Goal: Communication & Community: Answer question/provide support

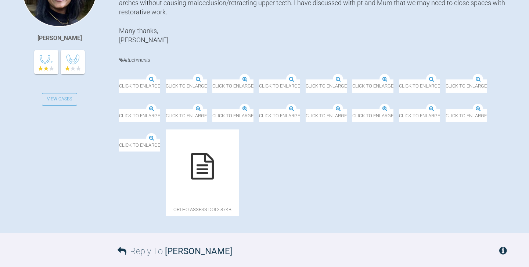
scroll to position [233, 0]
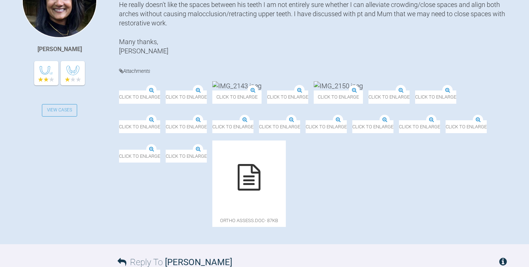
click at [119, 91] on img at bounding box center [119, 91] width 0 height 0
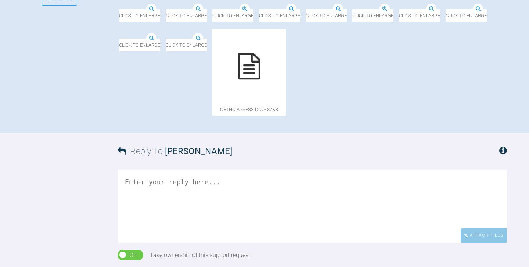
scroll to position [345, 0]
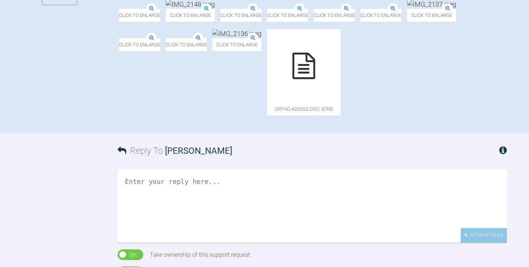
click at [166, 39] on img at bounding box center [166, 39] width 0 height 0
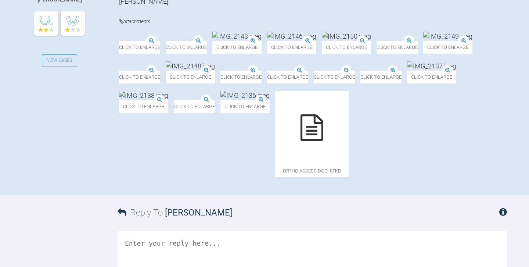
scroll to position [283, 0]
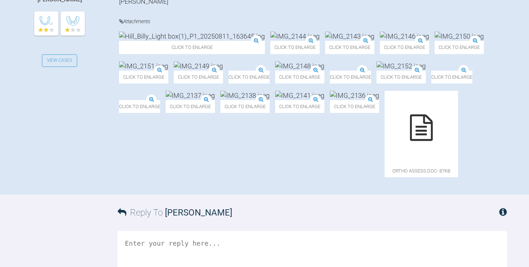
click at [330, 71] on img at bounding box center [330, 71] width 0 height 0
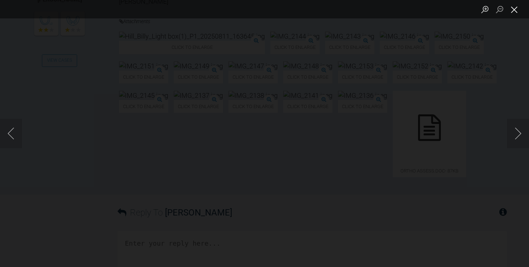
click at [512, 10] on button "Close lightbox" at bounding box center [514, 9] width 15 height 13
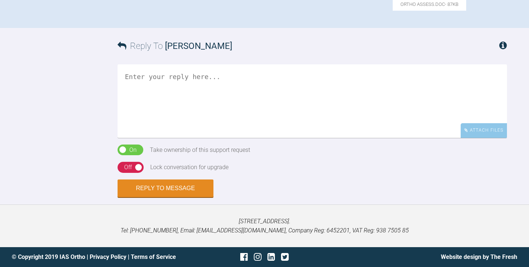
scroll to position [500, 0]
click at [208, 138] on textarea at bounding box center [312, 100] width 389 height 73
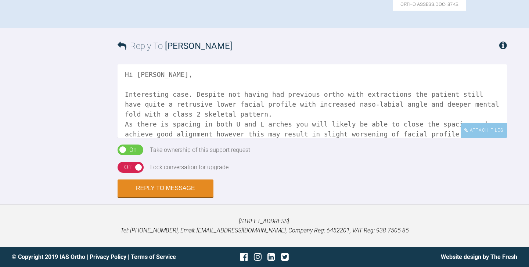
scroll to position [21, 0]
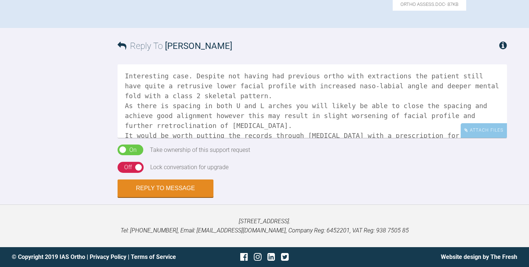
click at [294, 114] on textarea "Hi Amisha, Interesting case. Despite not having had previous ortho with extract…" at bounding box center [312, 100] width 389 height 73
click at [371, 137] on textarea "Hi Amisha, Interesting case. Despite not having had previous ortho with extract…" at bounding box center [312, 100] width 389 height 73
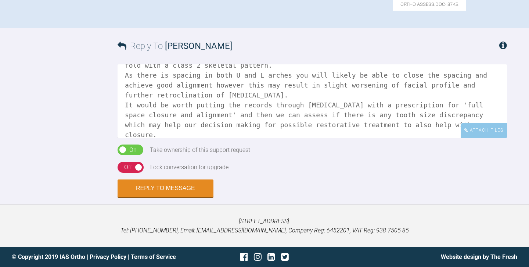
scroll to position [50, 0]
click at [483, 123] on textarea "Hi Amisha, Interesting case. Despite not having had previous ortho with extract…" at bounding box center [312, 100] width 389 height 73
click at [453, 138] on textarea "Hi Amisha, Interesting case. Despite not having had previous ortho with extract…" at bounding box center [312, 100] width 389 height 73
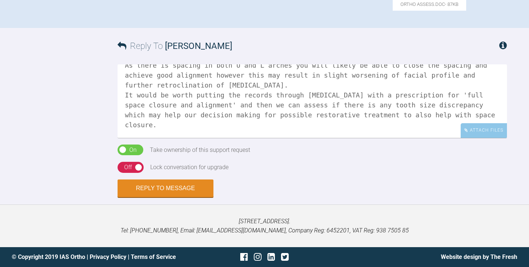
scroll to position [60, 0]
click at [143, 135] on textarea "Hi Amisha, Interesting case. Despite not having had previous ortho with extract…" at bounding box center [312, 100] width 389 height 73
click at [253, 134] on textarea "Hi Amisha, Interesting case. Despite not having had previous ortho with extract…" at bounding box center [312, 100] width 389 height 73
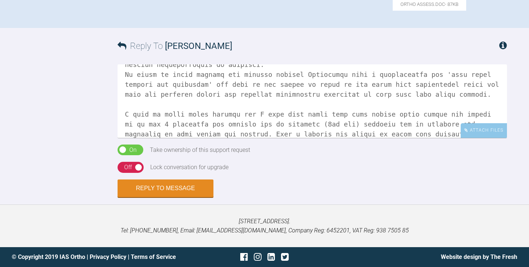
scroll to position [91, 0]
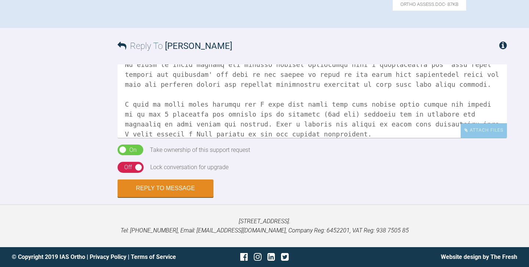
click at [133, 173] on div "On Off" at bounding box center [131, 167] width 26 height 11
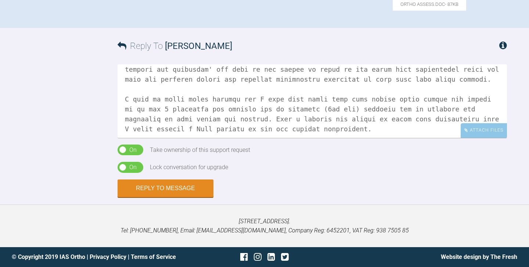
scroll to position [97, 0]
click at [373, 107] on textarea at bounding box center [312, 100] width 389 height 73
type textarea "Hi Amisha, Interesting case. Despite not having had previous ortho with extract…"
click at [187, 195] on button "Reply to Message" at bounding box center [166, 189] width 96 height 18
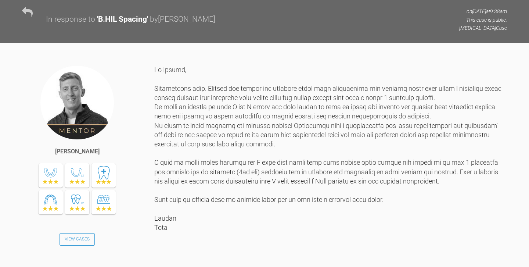
scroll to position [484, 0]
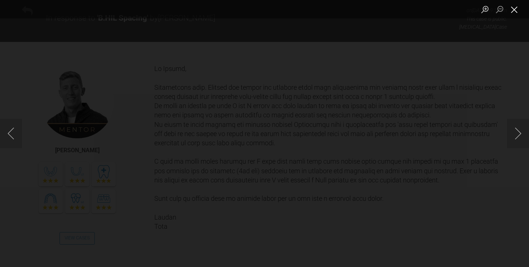
click at [516, 9] on button "Close lightbox" at bounding box center [514, 9] width 15 height 13
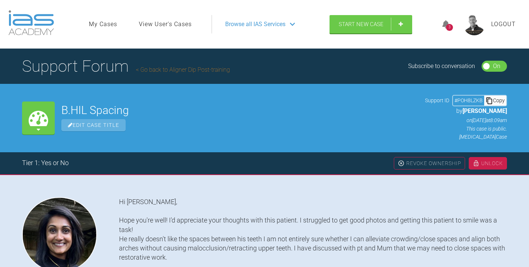
scroll to position [0, 0]
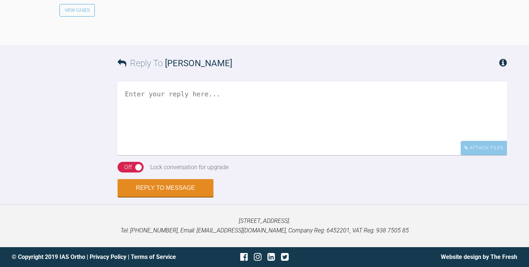
scroll to position [5864, 0]
click at [194, 108] on textarea at bounding box center [312, 118] width 389 height 73
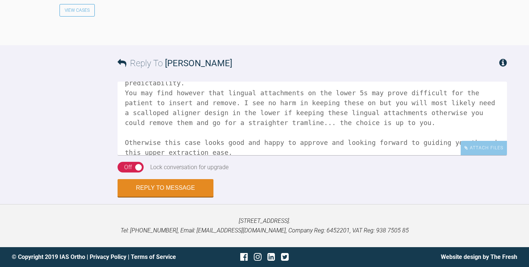
scroll to position [70, 0]
type textarea "Hi [PERSON_NAME], Great amendment to the case planning. I see there is also pal…"
click at [179, 197] on button "Reply to Message" at bounding box center [166, 189] width 96 height 18
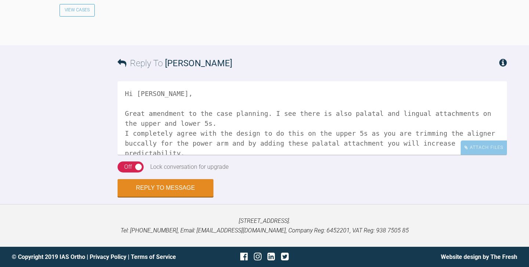
scroll to position [6008, 0]
click at [157, 155] on textarea "Hi Annita, Great amendment to the case planning. I see there is also palatal an…" at bounding box center [312, 117] width 389 height 73
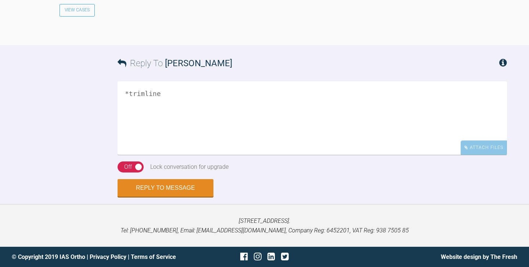
scroll to position [6134, 0]
type textarea "*trimline"
click at [163, 194] on button "Reply to Message" at bounding box center [166, 189] width 96 height 18
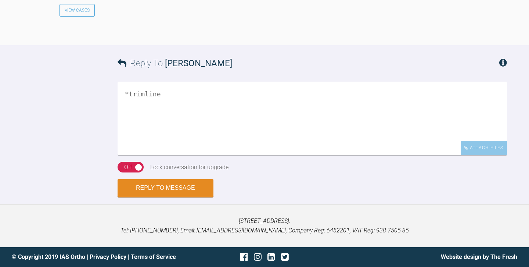
scroll to position [6402, 0]
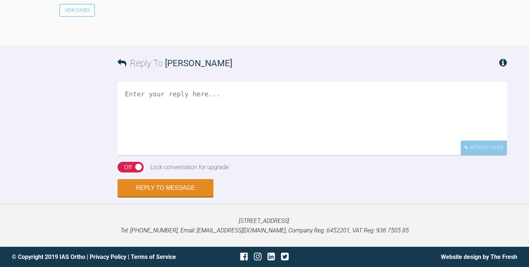
scroll to position [1049, 0]
click at [267, 111] on textarea at bounding box center [312, 118] width 389 height 73
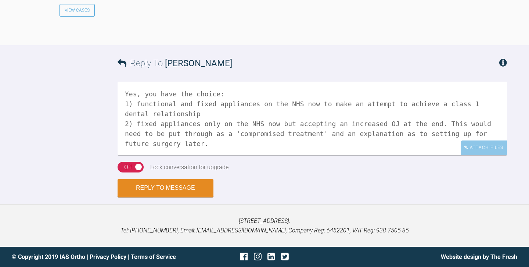
scroll to position [20, 0]
click at [445, 155] on textarea "Hi Owen, Yes, you have the choice: 1) functional and fixed appliances on the NH…" at bounding box center [312, 118] width 389 height 73
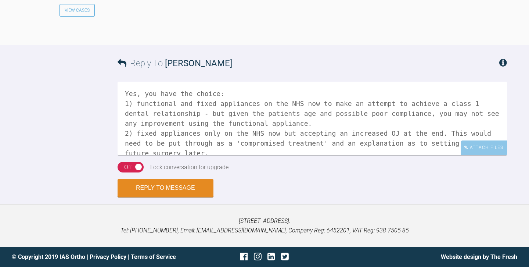
click at [364, 155] on textarea "Hi Owen, Yes, you have the choice: 1) functional and fixed appliances on the NH…" at bounding box center [312, 118] width 389 height 73
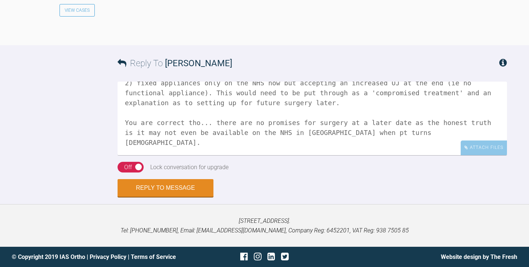
scroll to position [70, 0]
type textarea "Hi Owen, Yes, you have the choice: 1) functional and fixed appliances on the NH…"
click at [176, 197] on button "Reply to Message" at bounding box center [166, 189] width 96 height 18
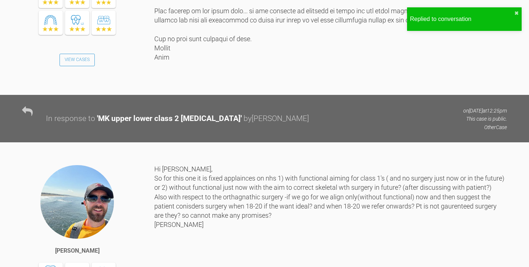
scroll to position [865, 0]
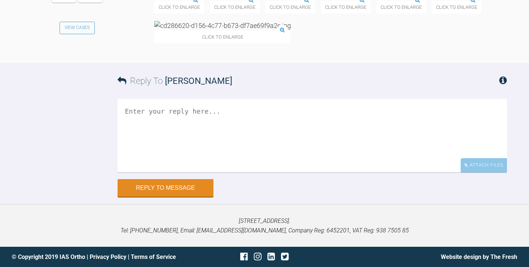
scroll to position [2923, 0]
click at [248, 115] on textarea at bounding box center [312, 135] width 389 height 73
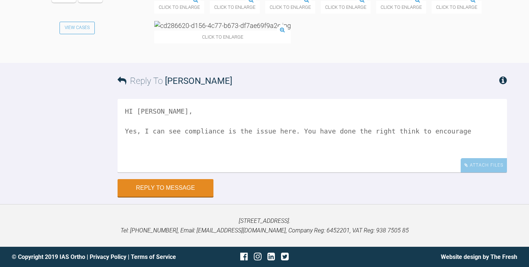
click at [337, 133] on textarea "HI Owen, Yes, I can see compliance is the issue here. You have done the right t…" at bounding box center [312, 135] width 389 height 73
click at [385, 127] on textarea "HI Owen, Yes, I can see compliance is the issue here. You have done the right t…" at bounding box center [312, 135] width 389 height 73
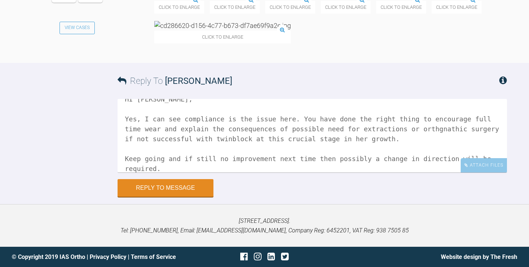
scroll to position [22, 0]
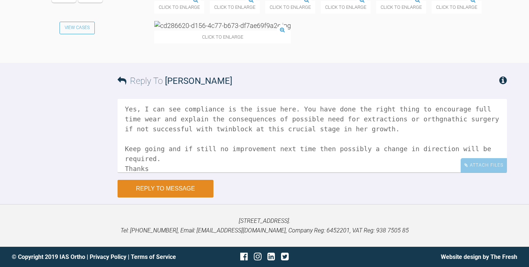
type textarea "HI Owen, Yes, I can see compliance is the issue here. You have done the right t…"
click at [192, 188] on button "Reply to Message" at bounding box center [166, 189] width 96 height 18
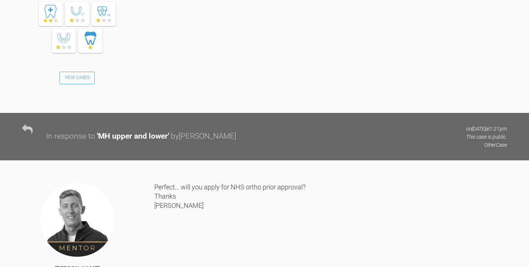
scroll to position [1423, 0]
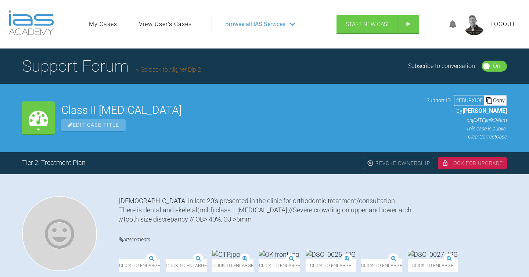
click at [498, 25] on span "Logout" at bounding box center [503, 24] width 25 height 10
